Goal: Navigation & Orientation: Find specific page/section

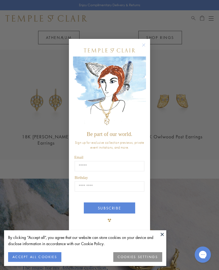
scroll to position [466, 0]
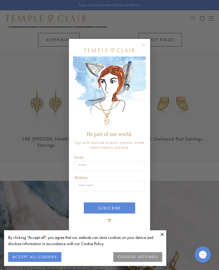
click at [145, 48] on circle "Close dialog" at bounding box center [143, 45] width 6 height 6
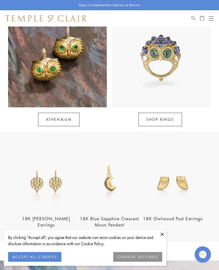
scroll to position [387, 0]
click at [165, 111] on div "SHOP RINGS" at bounding box center [159, 116] width 101 height 19
click at [156, 117] on link "SHOP RINGS" at bounding box center [159, 119] width 43 height 14
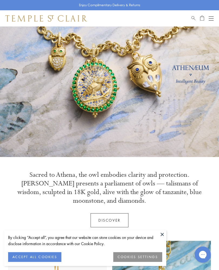
scroll to position [0, 0]
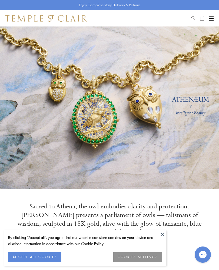
click at [213, 17] on button "Open navigation" at bounding box center [211, 18] width 5 height 6
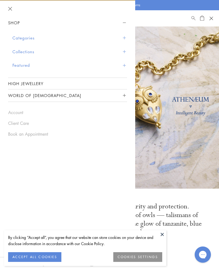
click at [15, 80] on link "High Jewellery" at bounding box center [67, 83] width 119 height 11
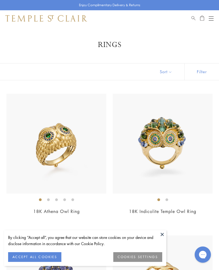
click at [164, 231] on button at bounding box center [162, 234] width 8 height 8
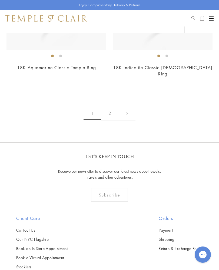
scroll to position [3398, 0]
click at [117, 106] on link "2" at bounding box center [110, 113] width 18 height 15
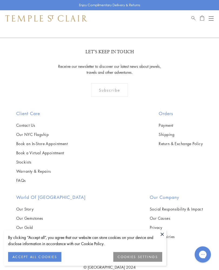
scroll to position [523, 0]
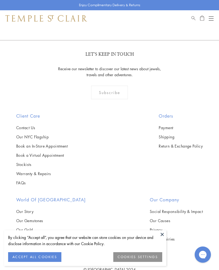
click at [164, 238] on button at bounding box center [162, 234] width 8 height 8
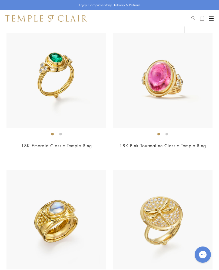
scroll to position [0, 0]
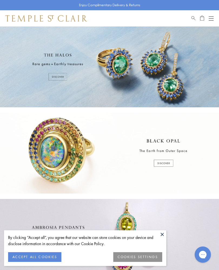
click at [213, 18] on button "Open navigation" at bounding box center [211, 18] width 5 height 6
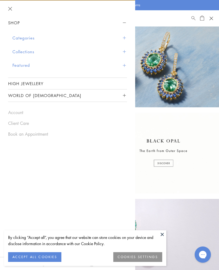
click at [21, 35] on button "Categories" at bounding box center [69, 38] width 115 height 14
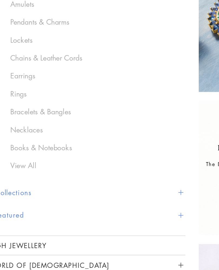
click at [22, 73] on link "Lockets" at bounding box center [72, 76] width 100 height 6
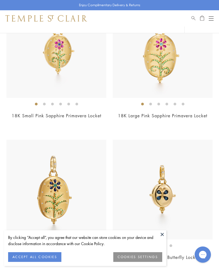
scroll to position [802, 0]
